Goal: Task Accomplishment & Management: Manage account settings

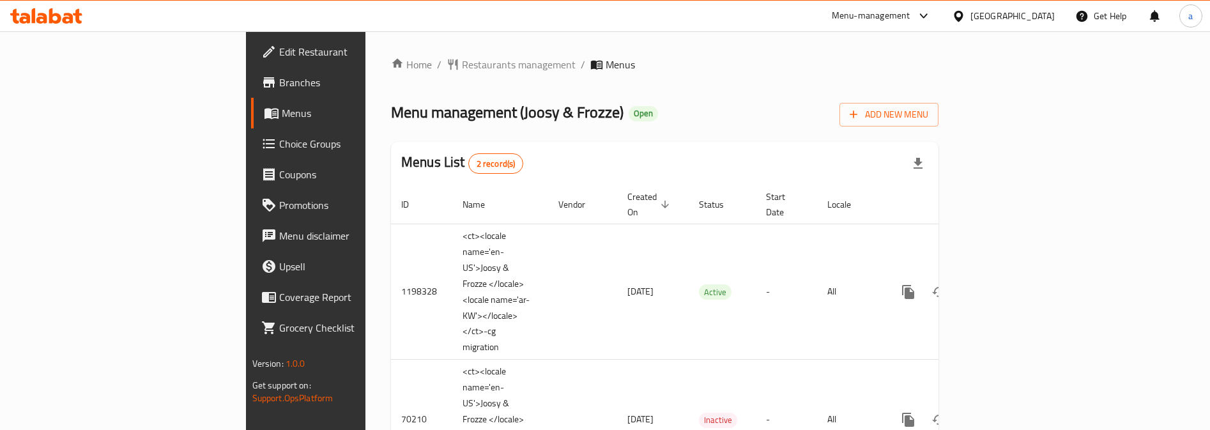
click at [279, 141] on span "Choice Groups" at bounding box center [358, 143] width 158 height 15
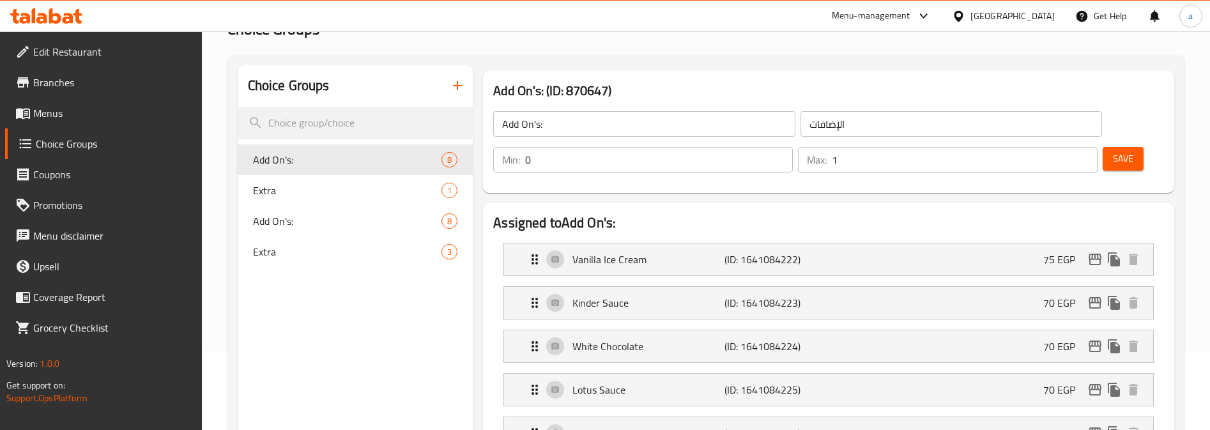
scroll to position [128, 0]
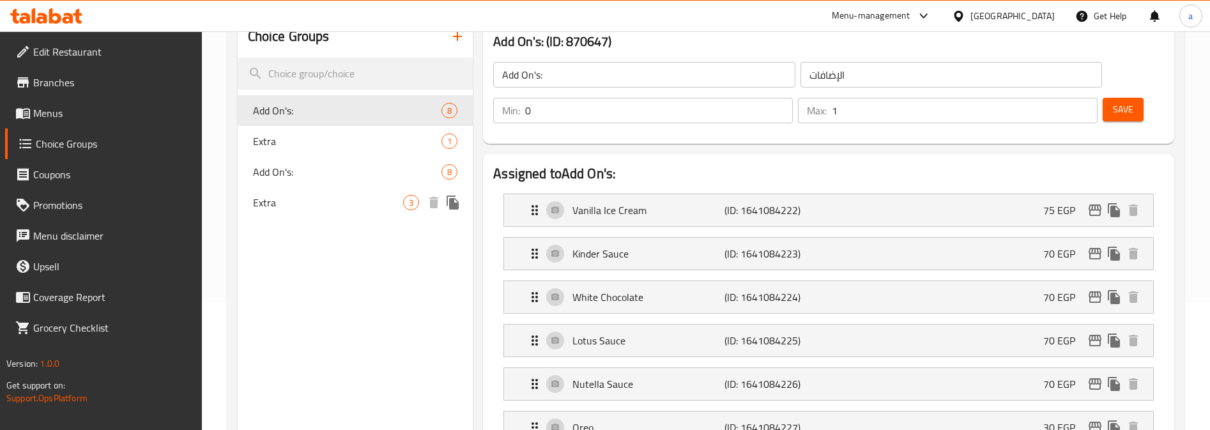
click at [357, 203] on span "Extra" at bounding box center [328, 202] width 150 height 15
type input "Extra"
type input "الاضافات"
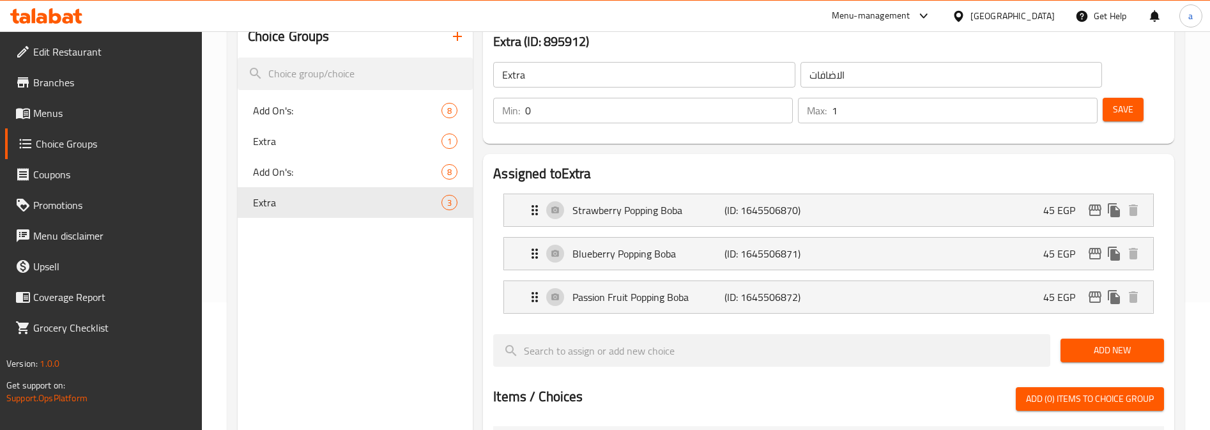
click at [1187, 285] on div "Home / Restaurants management / Choice Groups Choice Groups Choice Groups Add O…" at bounding box center [706, 362] width 1008 height 916
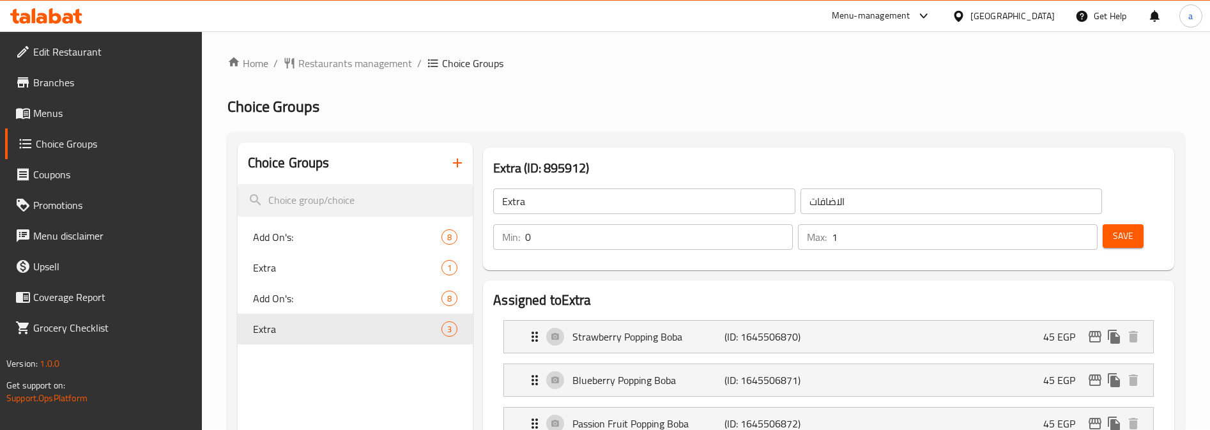
scroll to position [0, 0]
click at [383, 68] on span "Restaurants management" at bounding box center [355, 64] width 114 height 15
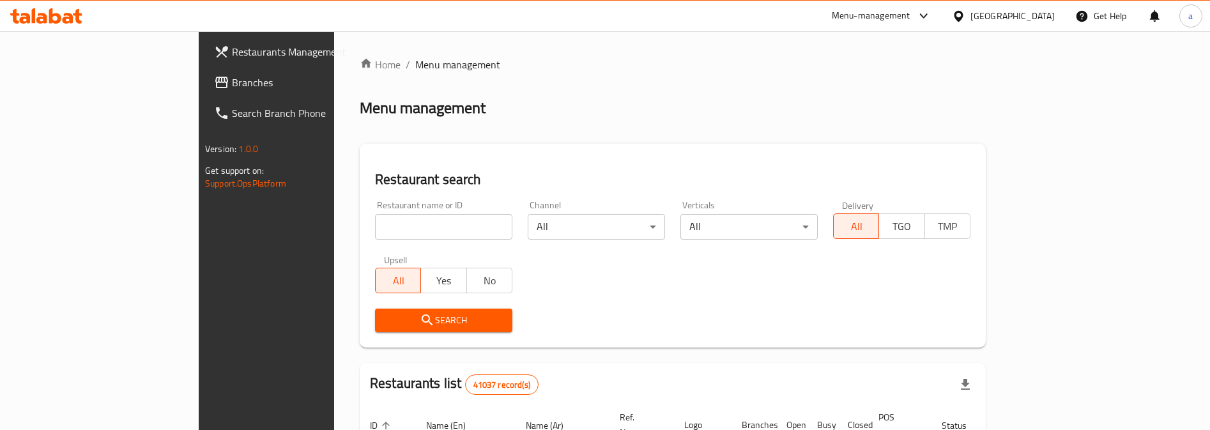
click at [204, 73] on link "Branches" at bounding box center [302, 82] width 197 height 31
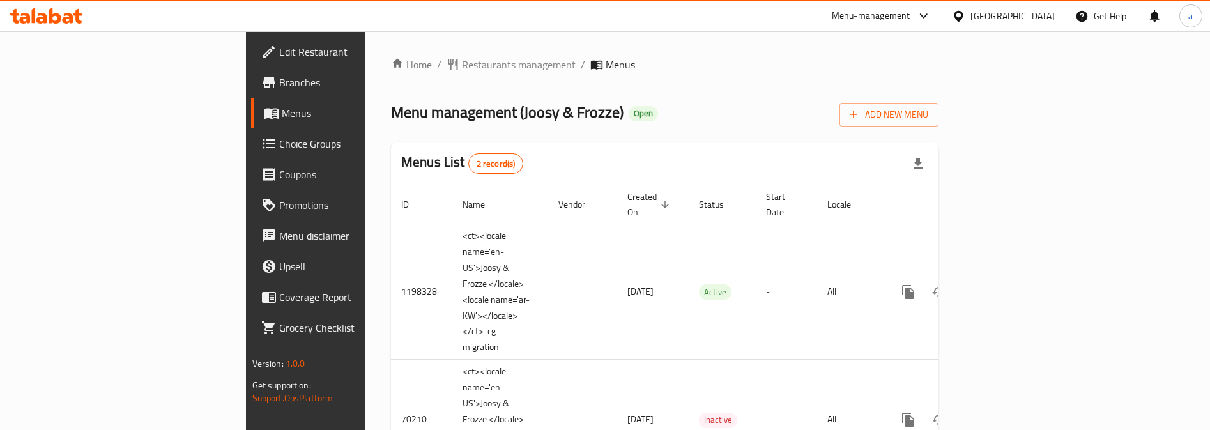
click at [279, 150] on span "Choice Groups" at bounding box center [358, 143] width 158 height 15
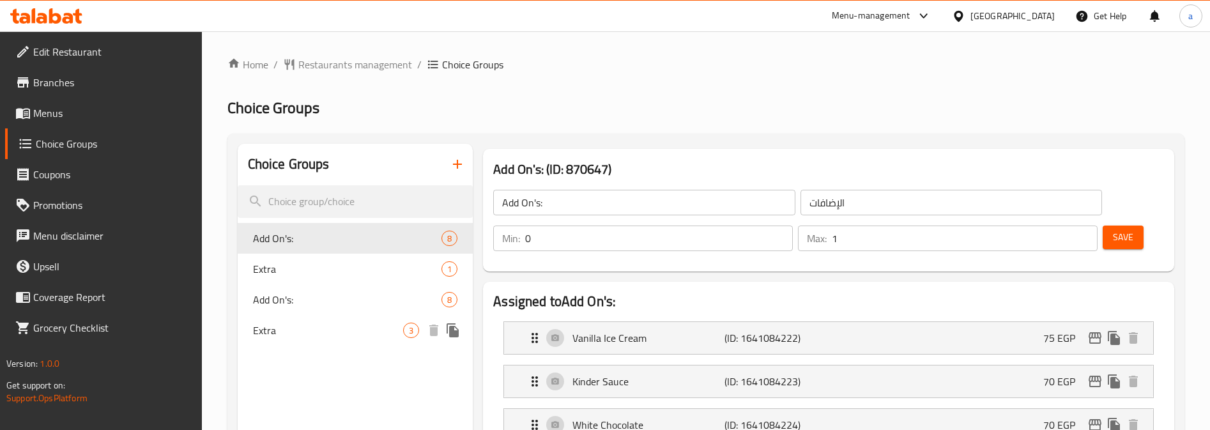
click at [290, 335] on span "Extra" at bounding box center [328, 330] width 150 height 15
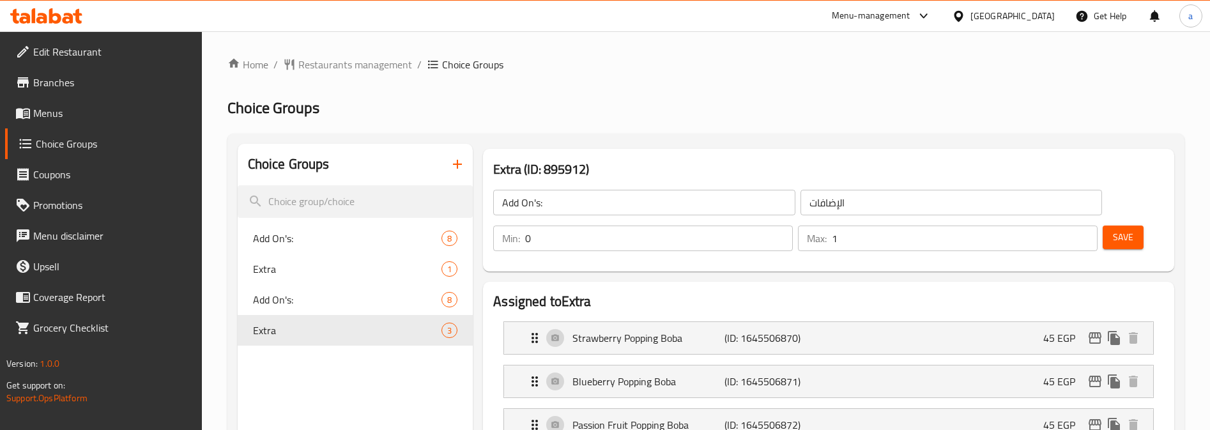
type input "Extra"
type input "الاضافات"
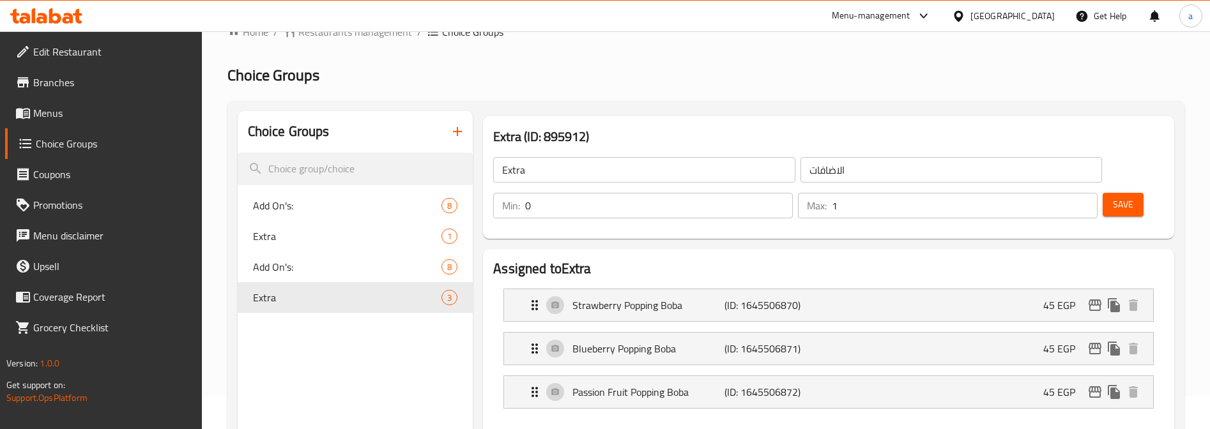
scroll to position [0, 0]
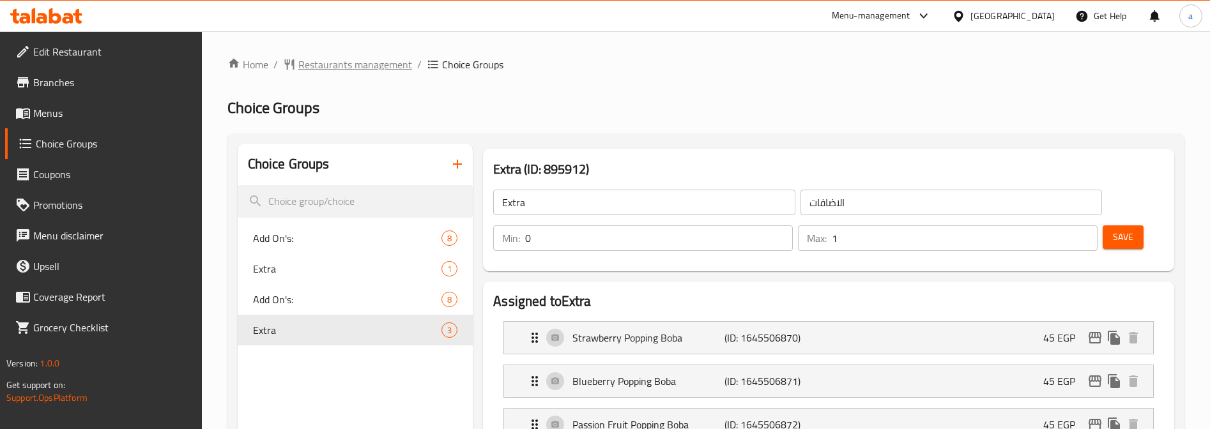
click at [334, 69] on span "Restaurants management" at bounding box center [355, 64] width 114 height 15
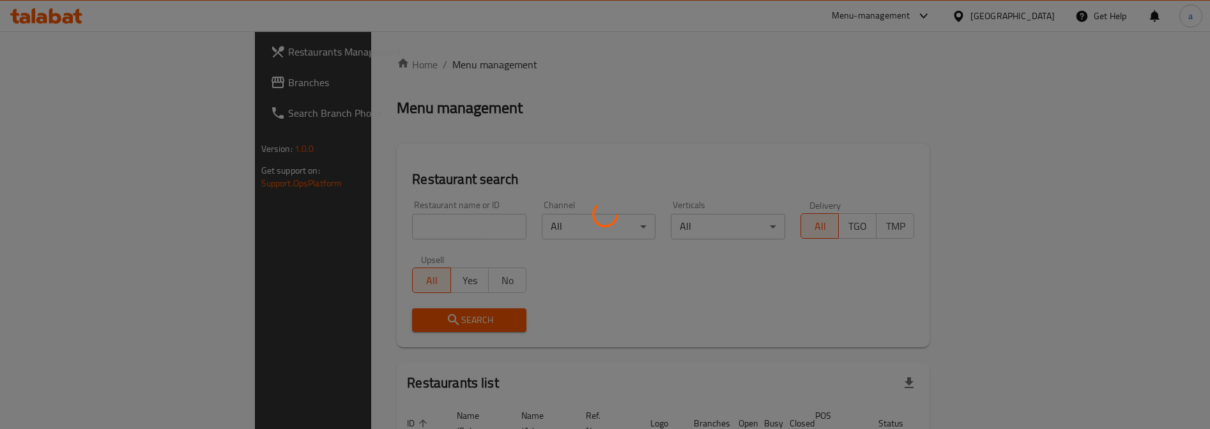
click at [66, 84] on div at bounding box center [605, 214] width 1210 height 429
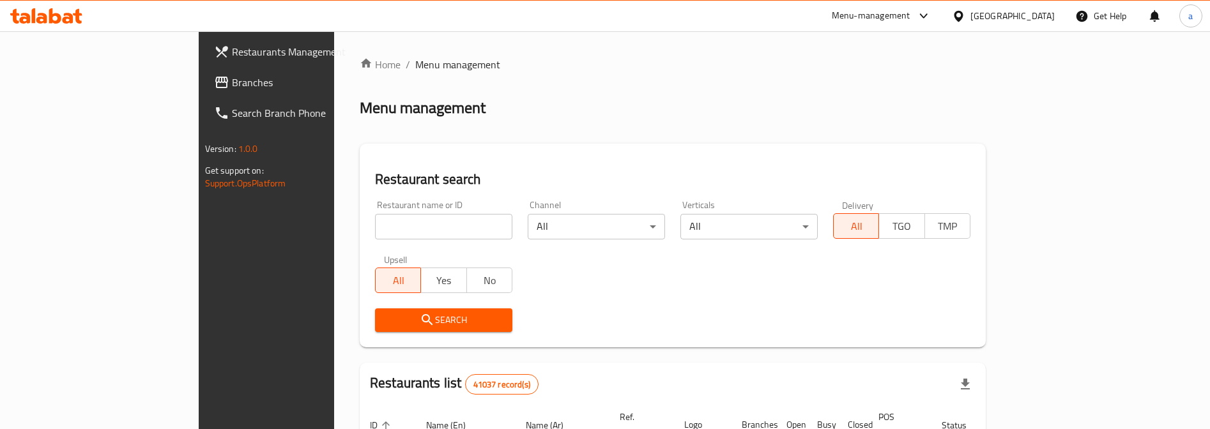
click at [199, 84] on div "Restaurants Management Branches Search Branch Phone Version: 1.0.0 Get support …" at bounding box center [605, 431] width 813 height 801
click at [232, 84] on span "Branches" at bounding box center [311, 82] width 158 height 15
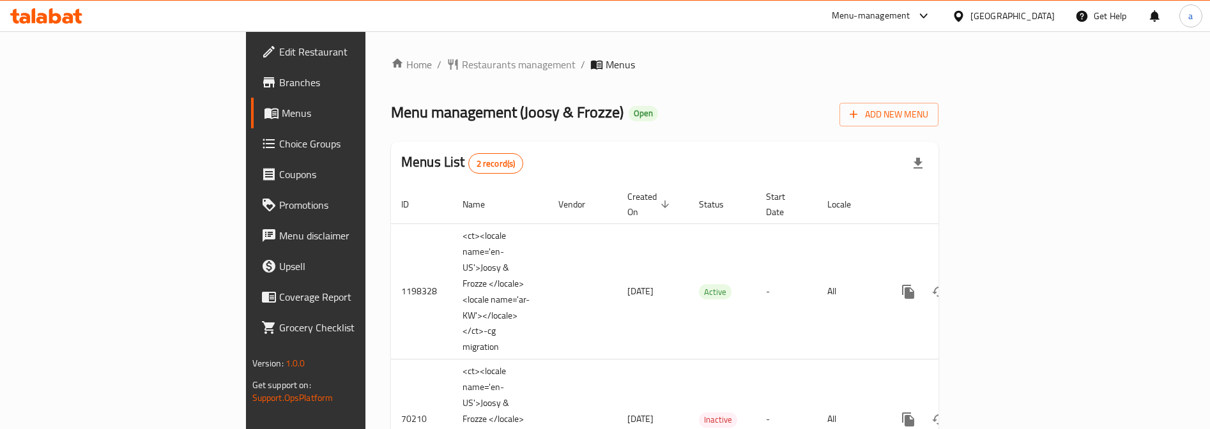
click at [251, 151] on link "Choice Groups" at bounding box center [349, 143] width 197 height 31
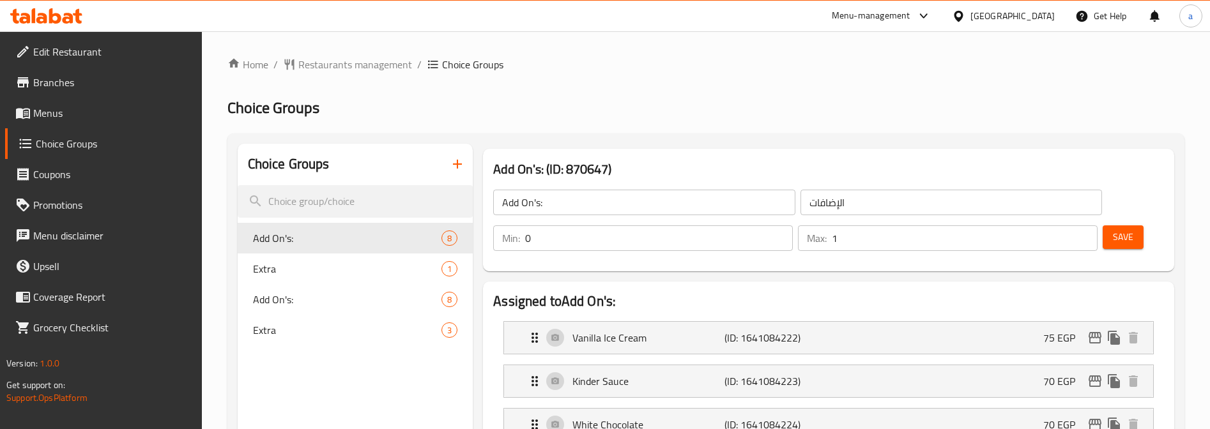
click at [286, 325] on div at bounding box center [605, 214] width 1210 height 429
click at [305, 330] on span "Extra" at bounding box center [328, 330] width 150 height 15
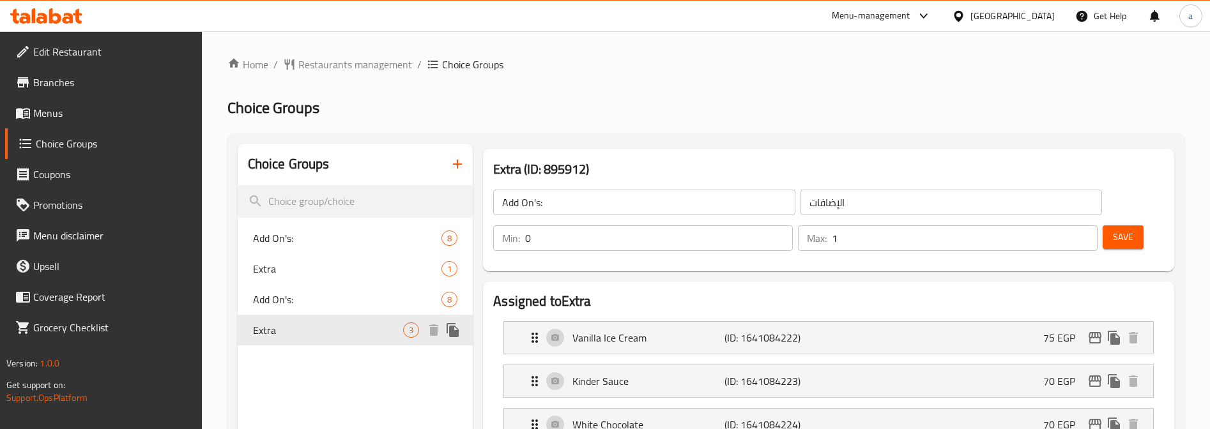
type input "Extra"
type input "الاضافات"
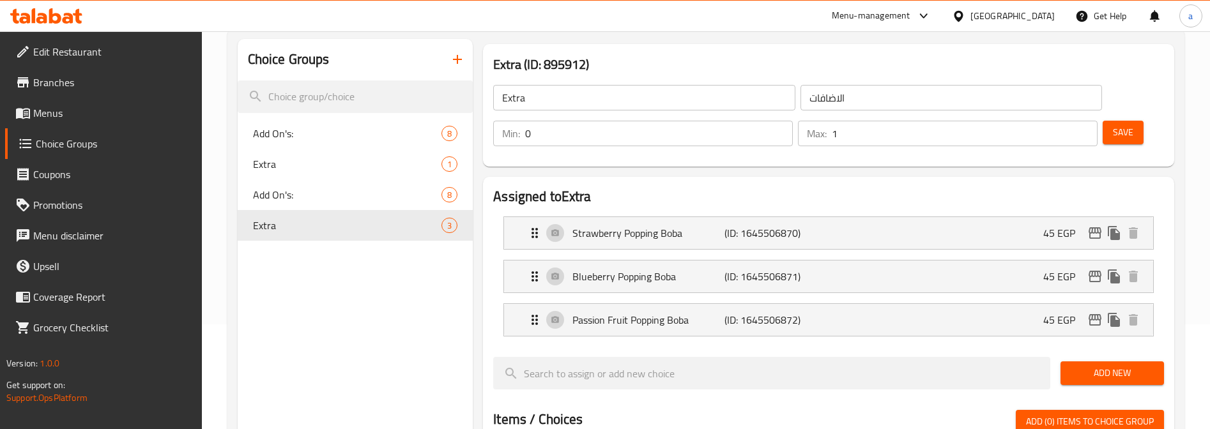
scroll to position [128, 0]
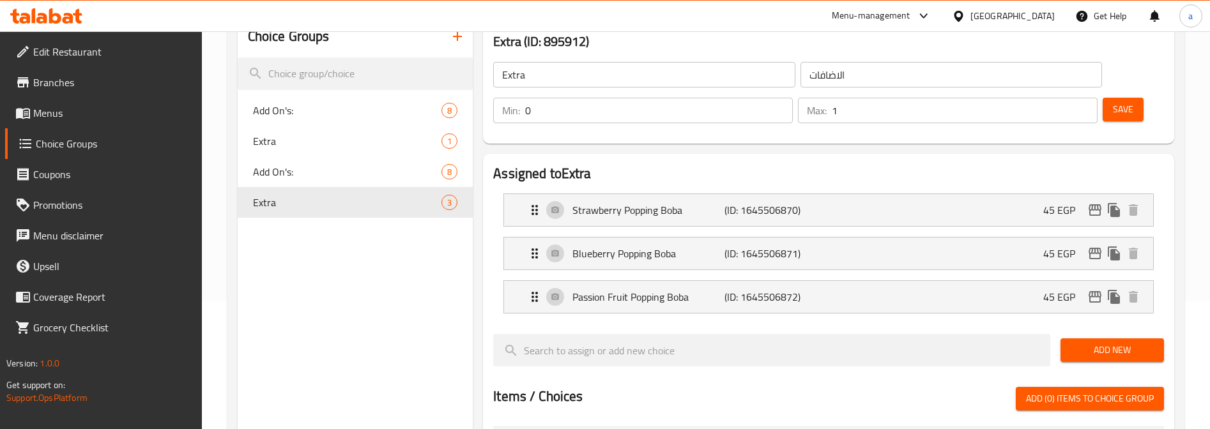
click at [1173, 265] on div "Assigned to Extra Strawberry Popping Boba (ID: 1645506870) 45 EGP Name (En) Str…" at bounding box center [828, 421] width 691 height 535
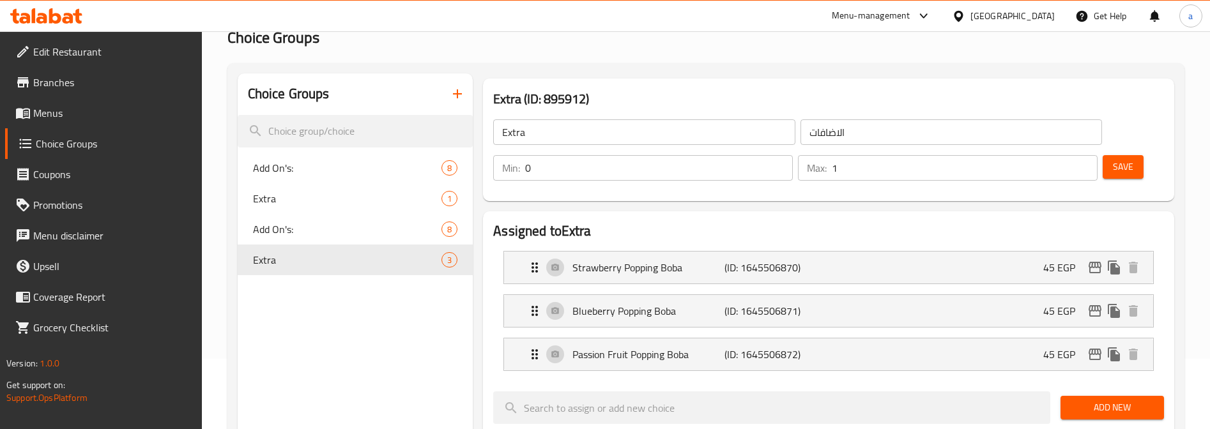
scroll to position [0, 0]
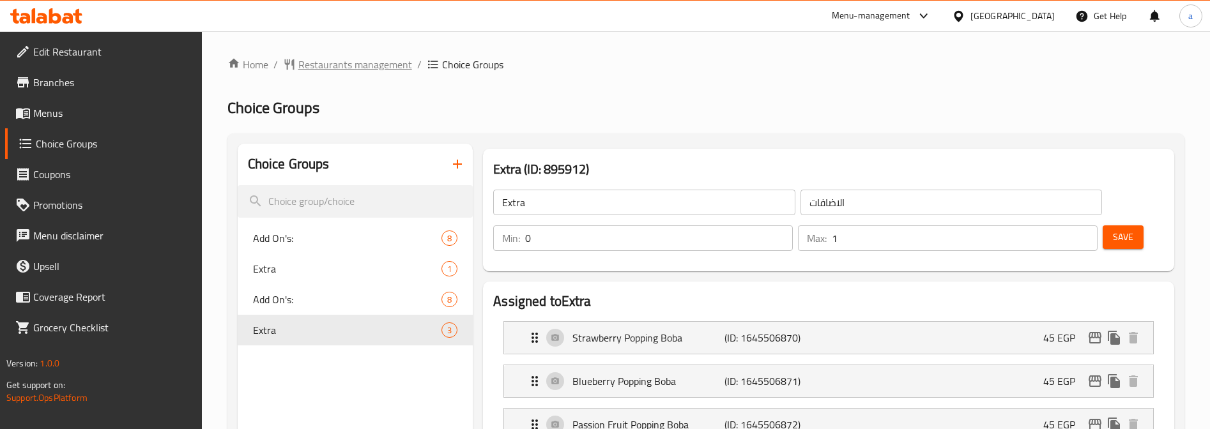
click at [340, 60] on span "Restaurants management" at bounding box center [355, 64] width 114 height 15
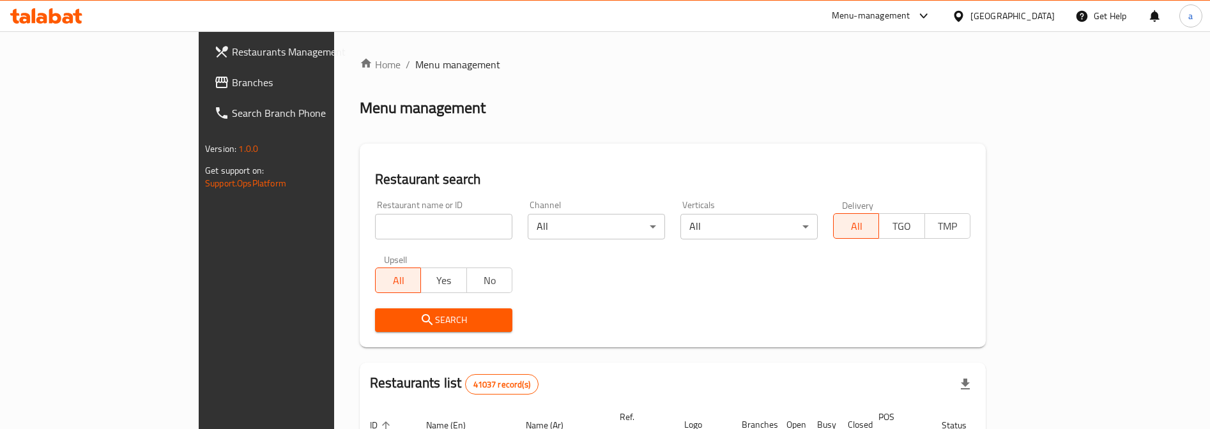
click at [379, 217] on input "search" at bounding box center [443, 227] width 137 height 26
paste input "729056"
type input "729056"
click at [232, 84] on span "Branches" at bounding box center [311, 82] width 158 height 15
